Goal: Transaction & Acquisition: Purchase product/service

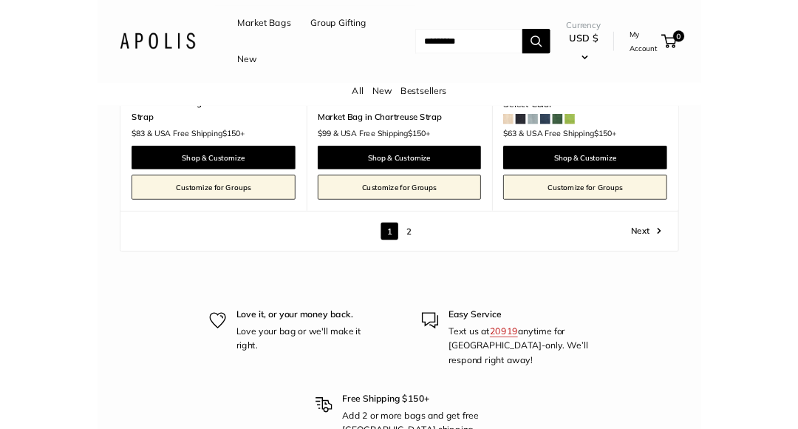
scroll to position [7102, 0]
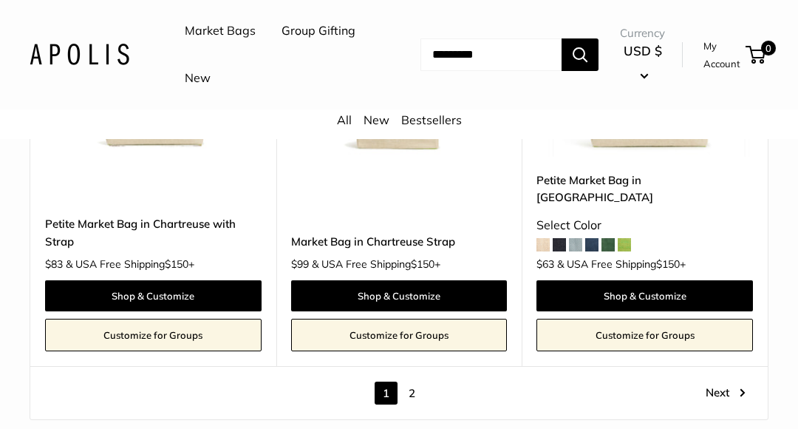
click at [412, 381] on link "2" at bounding box center [412, 392] width 23 height 23
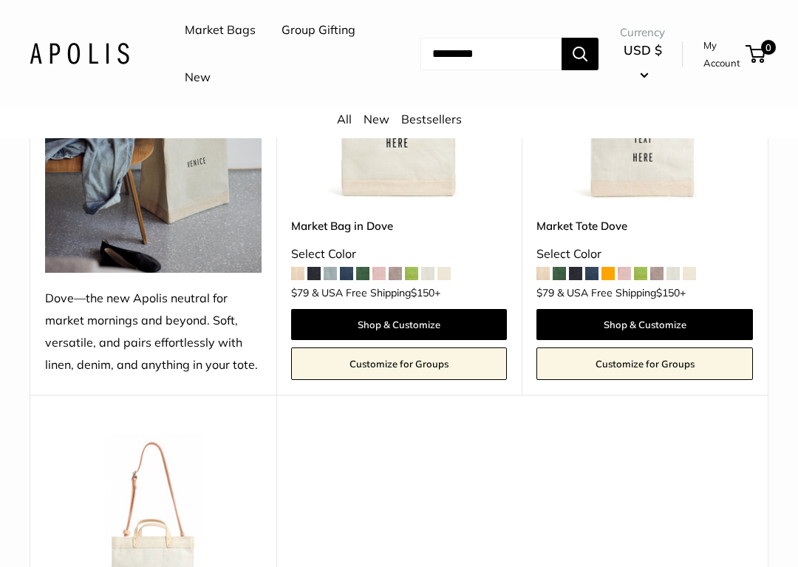
scroll to position [1771, 0]
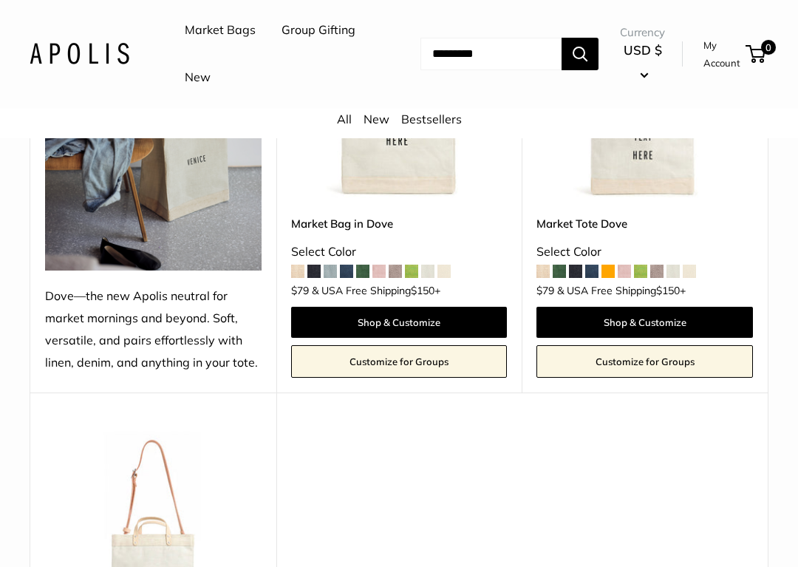
click at [437, 55] on input "Search..." at bounding box center [491, 54] width 141 height 33
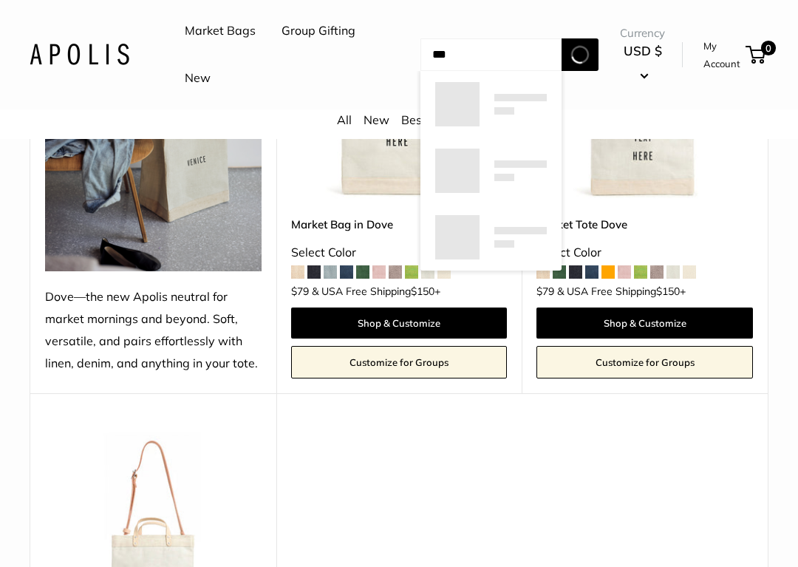
type input "***"
click at [579, 53] on button "Search" at bounding box center [580, 54] width 37 height 33
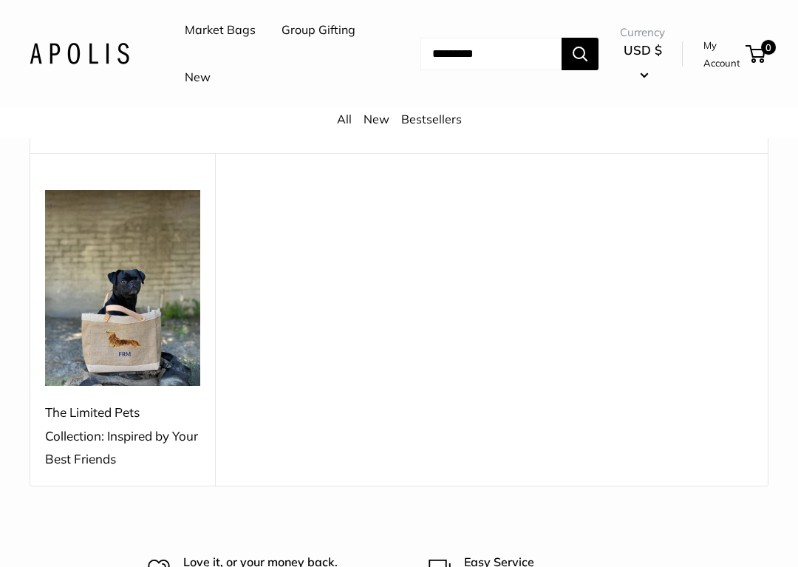
scroll to position [184, 0]
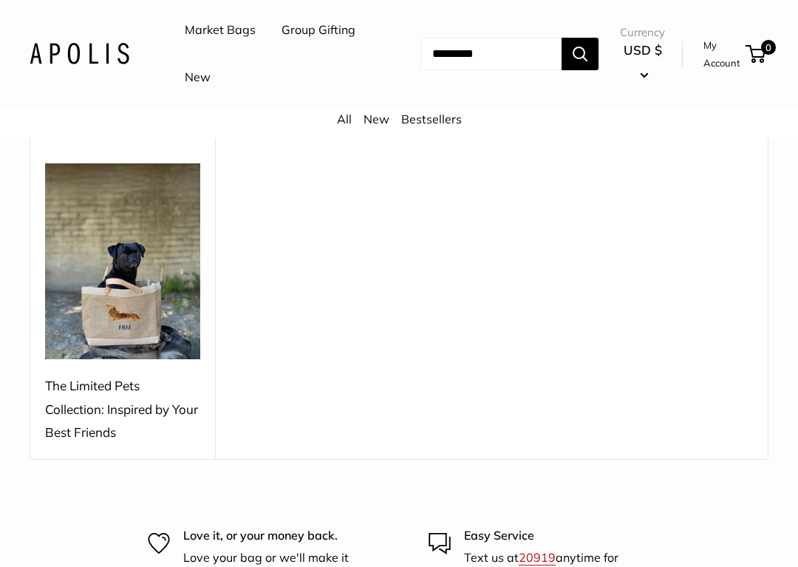
click at [108, 395] on div "The Limited Pets Collection: Inspired by Your Best Friends" at bounding box center [122, 410] width 155 height 70
click at [102, 307] on img at bounding box center [122, 262] width 155 height 196
click at [103, 417] on div "The Limited Pets Collection: Inspired by Your Best Friends" at bounding box center [122, 409] width 155 height 70
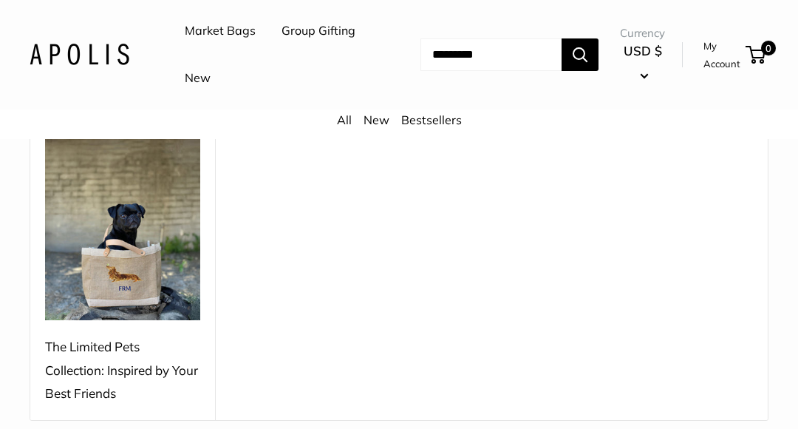
scroll to position [200, 0]
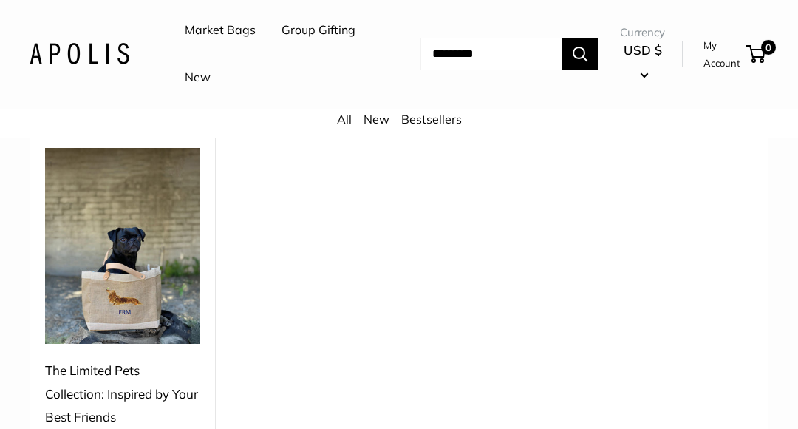
click at [111, 388] on div "The Limited Pets Collection: Inspired by Your Best Friends" at bounding box center [122, 394] width 155 height 70
click at [152, 315] on img at bounding box center [122, 246] width 155 height 196
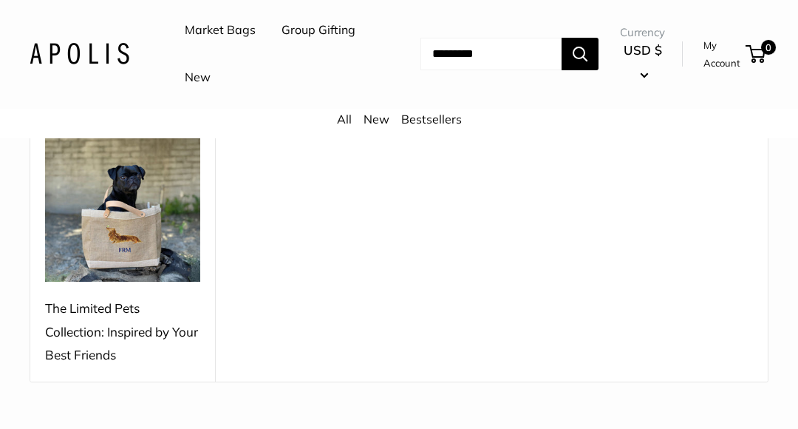
scroll to position [254, 0]
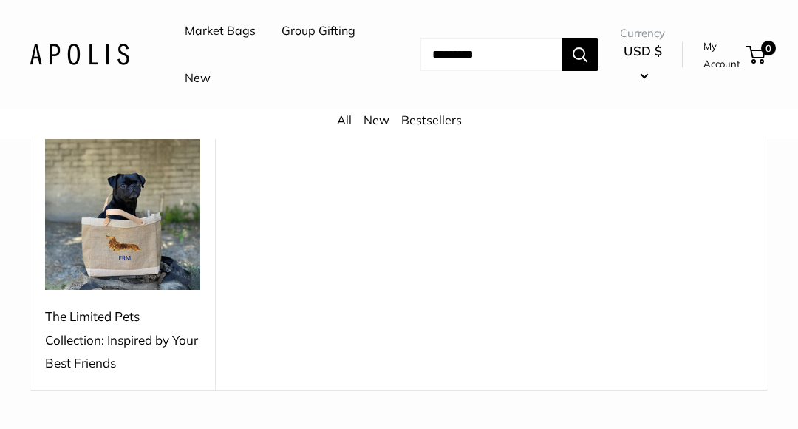
click at [113, 329] on div "The Limited Pets Collection: Inspired by Your Best Friends" at bounding box center [122, 340] width 155 height 70
click at [211, 84] on link "New" at bounding box center [198, 78] width 26 height 22
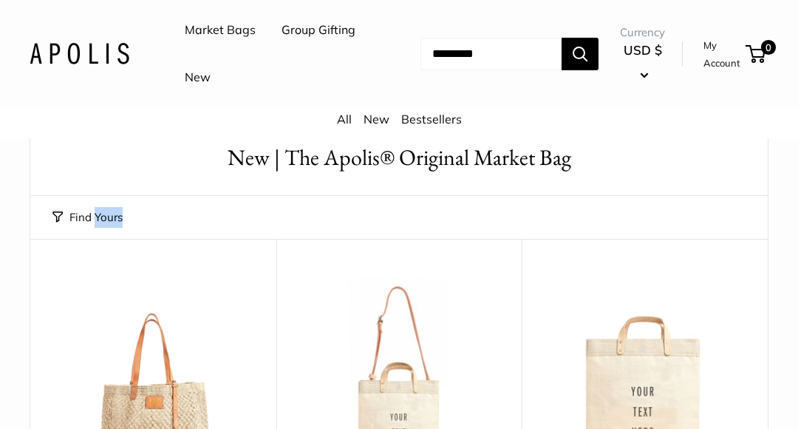
scroll to position [67, 0]
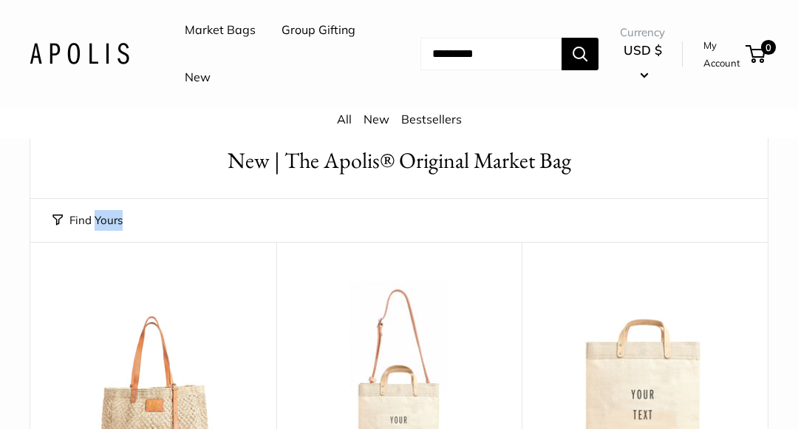
click at [434, 56] on input "Search..." at bounding box center [491, 54] width 141 height 33
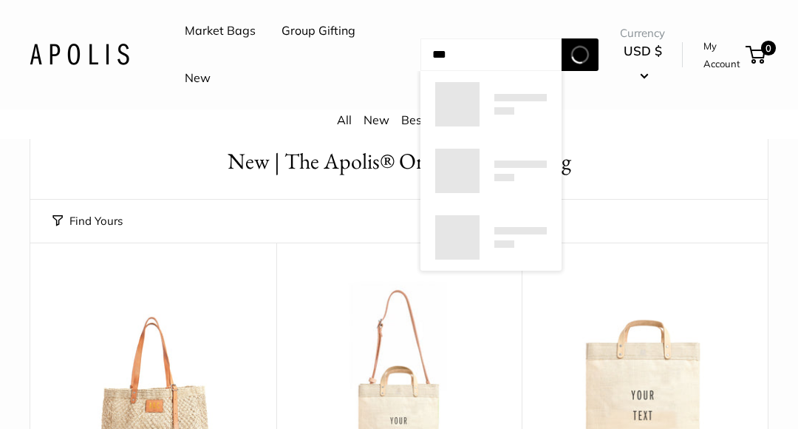
type input "***"
click at [579, 53] on button "Search" at bounding box center [580, 54] width 37 height 33
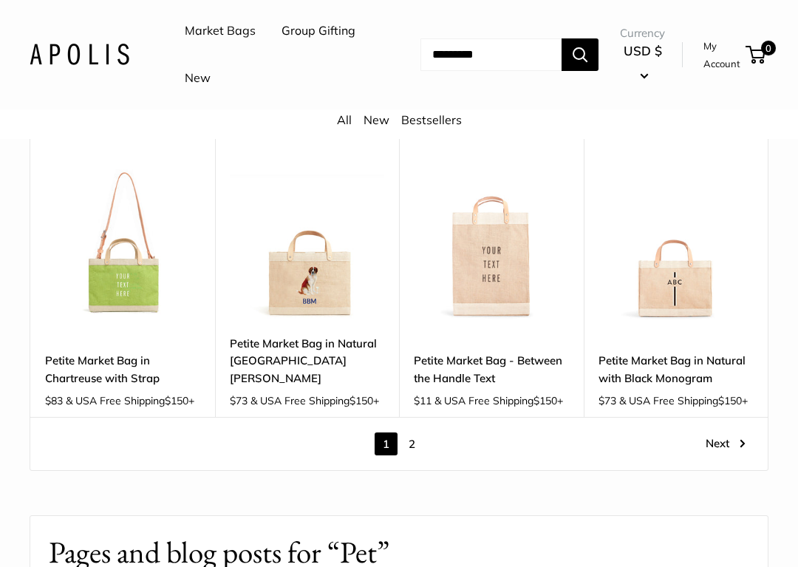
scroll to position [1729, 0]
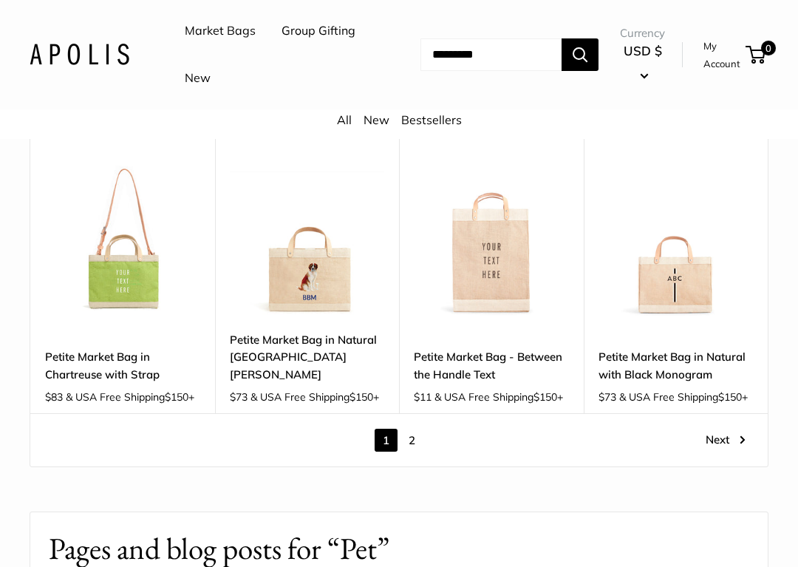
click at [730, 428] on link "Next" at bounding box center [726, 440] width 40 height 23
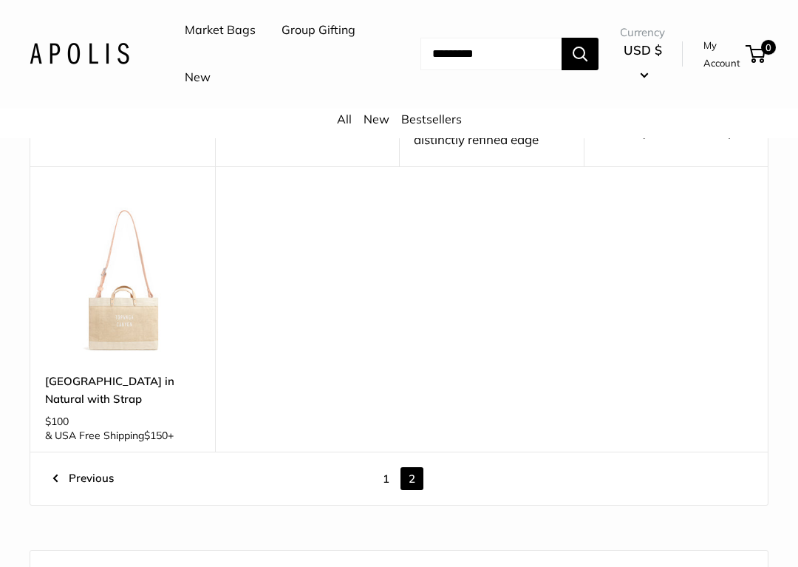
scroll to position [559, 0]
click at [384, 428] on link "1" at bounding box center [386, 478] width 23 height 23
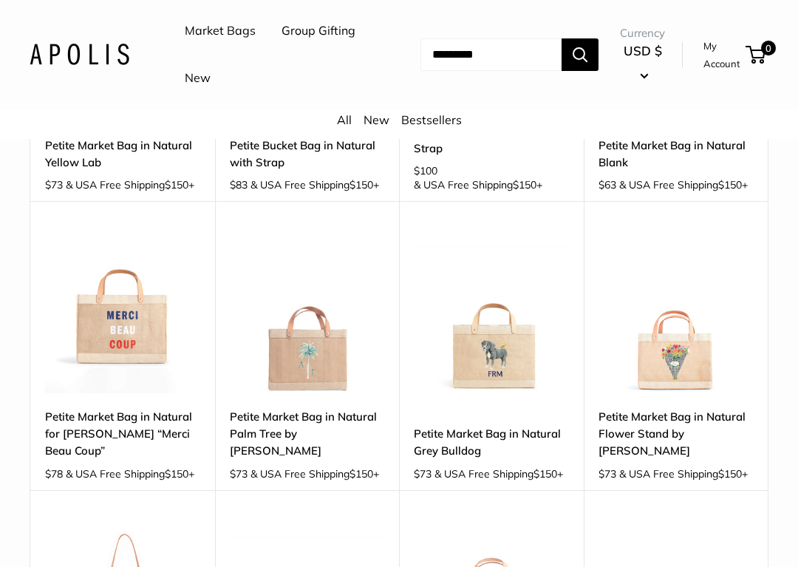
scroll to position [1371, 0]
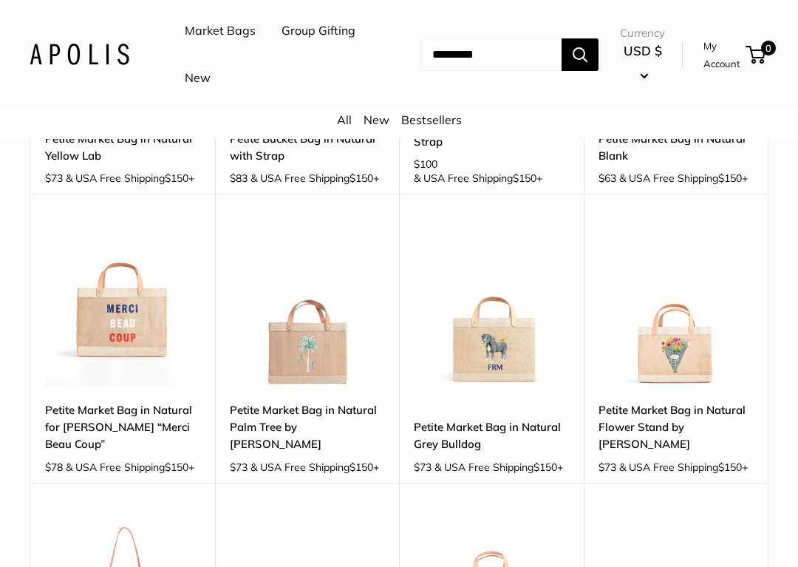
click at [510, 382] on img at bounding box center [491, 308] width 155 height 155
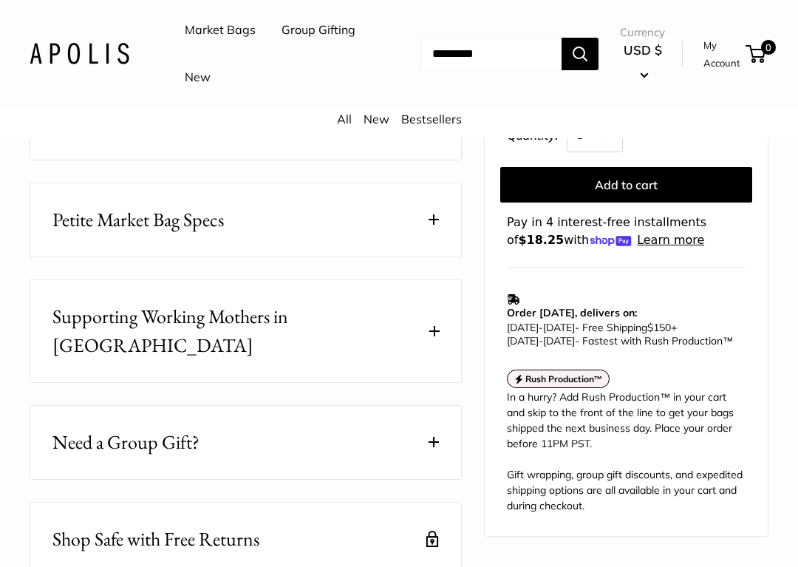
scroll to position [752, 0]
